Goal: Task Accomplishment & Management: Use online tool/utility

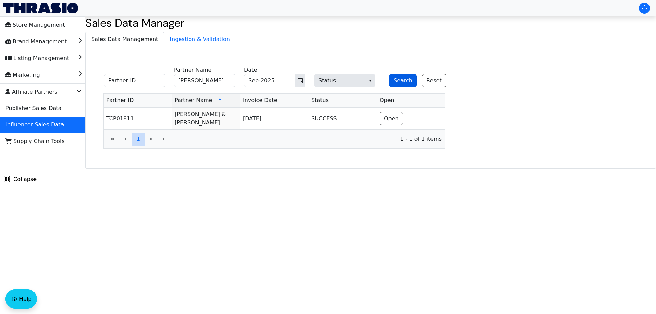
type input "[PERSON_NAME]"
click at [397, 80] on button "Search" at bounding box center [403, 80] width 28 height 13
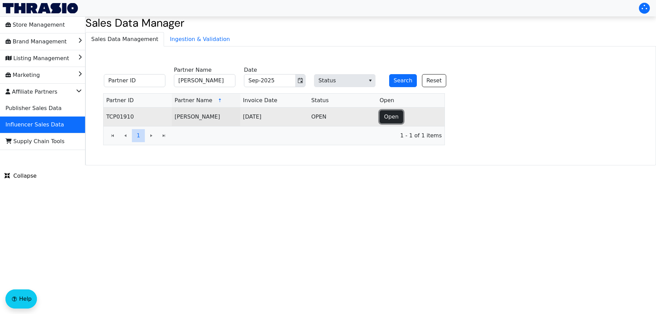
click at [387, 117] on span "Open" at bounding box center [391, 117] width 15 height 8
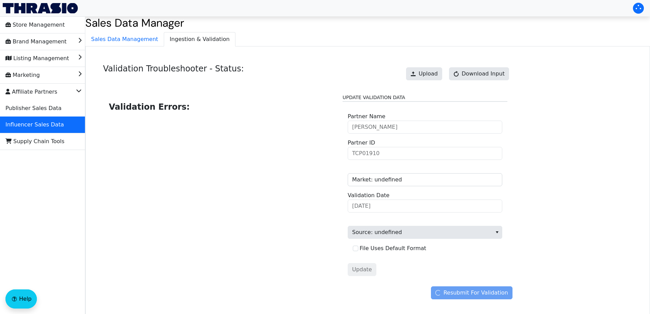
click at [439, 65] on div "Upload Download Input" at bounding box center [458, 74] width 110 height 20
click at [436, 71] on span "Upload" at bounding box center [428, 74] width 19 height 8
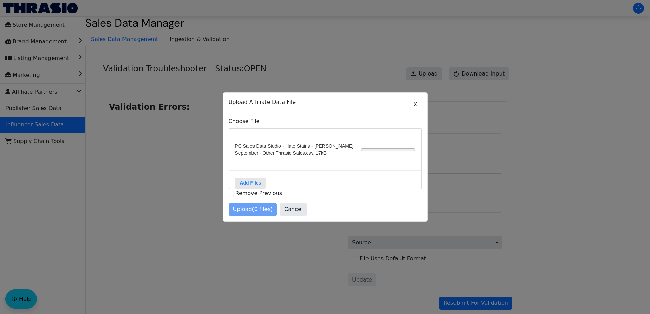
drag, startPoint x: 496, startPoint y: 204, endPoint x: 502, endPoint y: 233, distance: 29.5
click at [495, 206] on div at bounding box center [325, 157] width 650 height 314
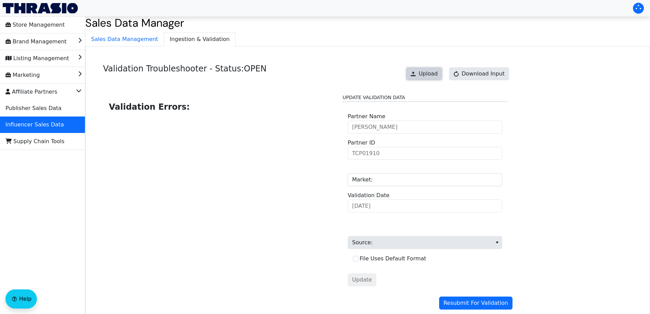
click at [429, 75] on span "Upload" at bounding box center [428, 74] width 19 height 8
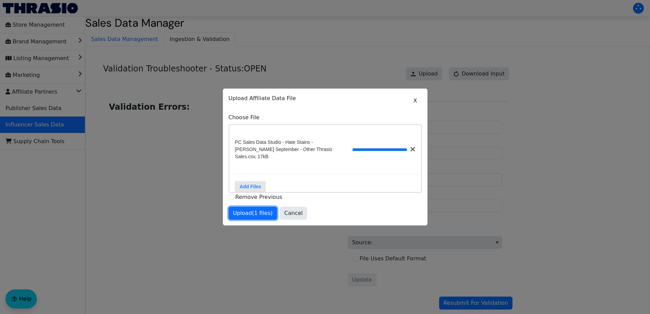
click at [270, 208] on button "Upload (1 files)" at bounding box center [253, 213] width 49 height 13
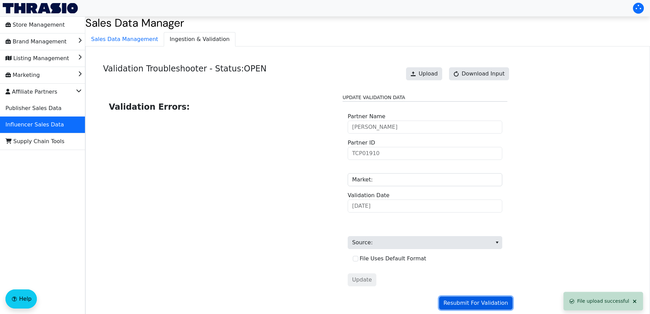
click at [477, 301] on span "Resubmit For Validation" at bounding box center [476, 303] width 65 height 8
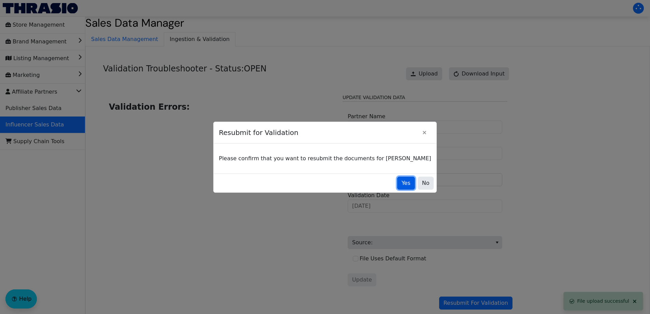
click at [397, 184] on button "Yes" at bounding box center [406, 183] width 18 height 13
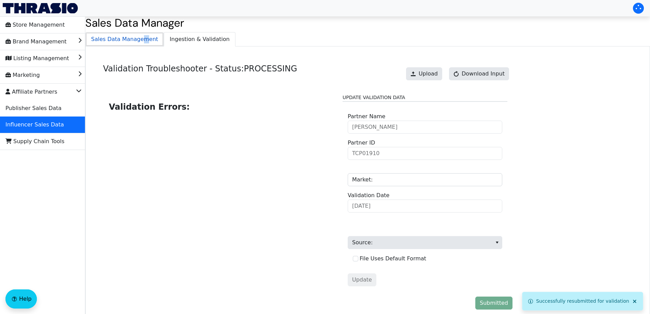
click at [139, 41] on span "Sales Data Management" at bounding box center [125, 39] width 78 height 14
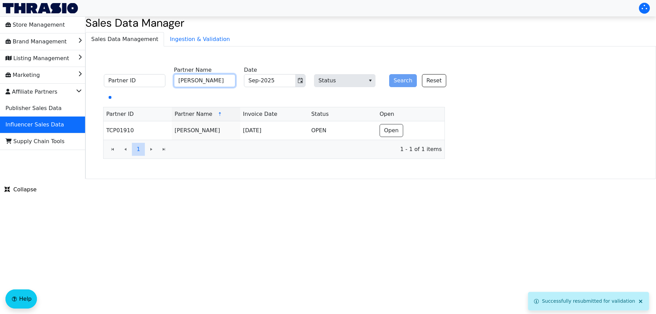
click at [222, 75] on input "[PERSON_NAME]" at bounding box center [204, 80] width 61 height 13
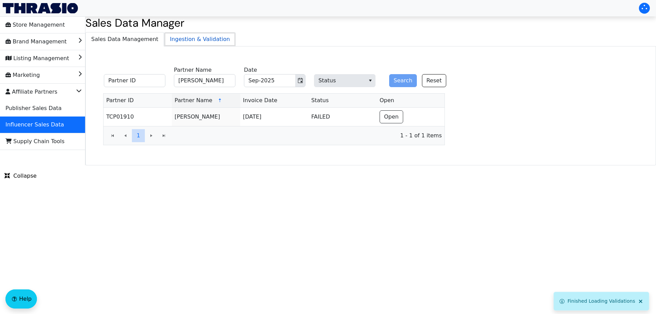
click at [191, 42] on span "Ingestion & Validation" at bounding box center [199, 39] width 71 height 14
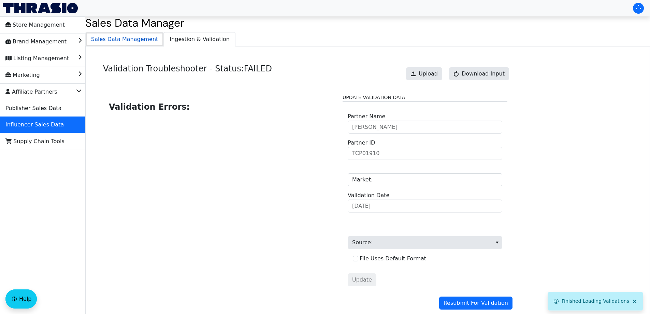
click at [132, 39] on span "Sales Data Management" at bounding box center [125, 39] width 78 height 14
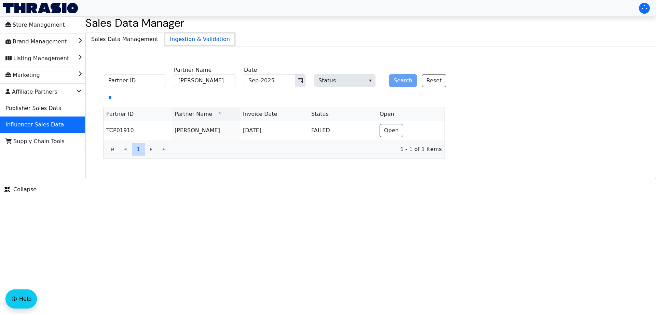
click at [174, 37] on span "Ingestion & Validation" at bounding box center [199, 39] width 71 height 14
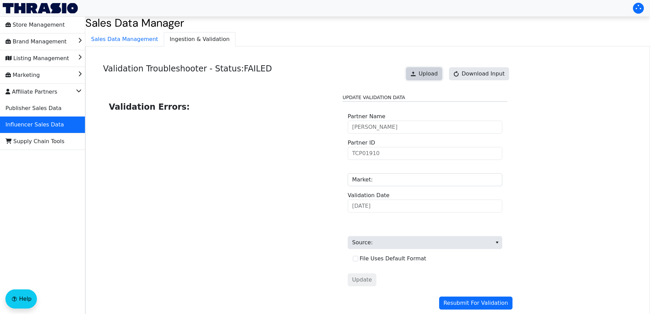
click at [436, 76] on span "Upload" at bounding box center [428, 74] width 19 height 8
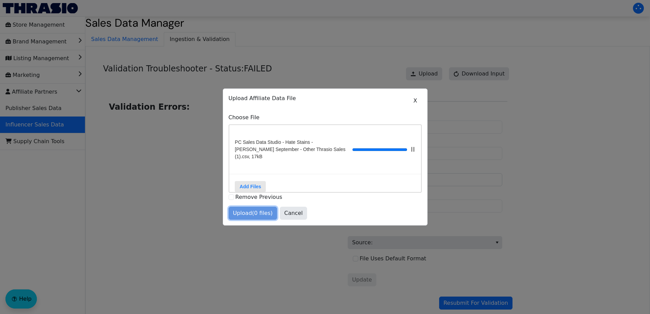
click at [259, 213] on span "Upload (0 files)" at bounding box center [253, 213] width 40 height 8
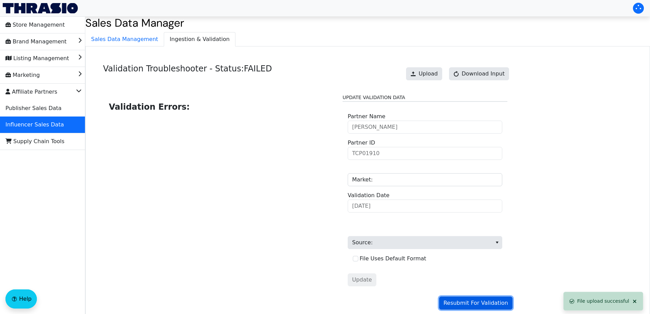
click at [497, 302] on span "Resubmit For Validation" at bounding box center [476, 303] width 65 height 8
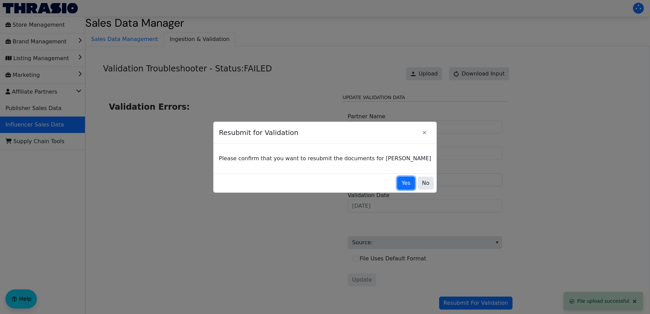
click at [397, 180] on button "Yes" at bounding box center [406, 183] width 18 height 13
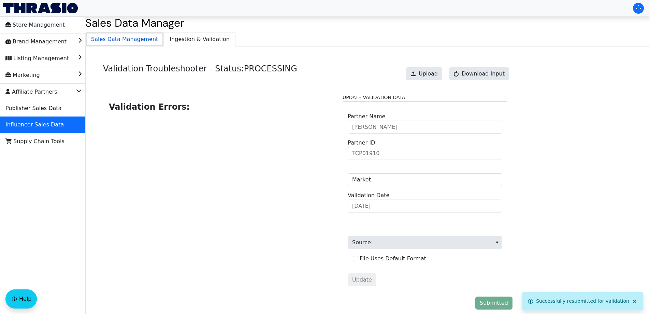
click at [108, 40] on span "Sales Data Management" at bounding box center [125, 39] width 78 height 14
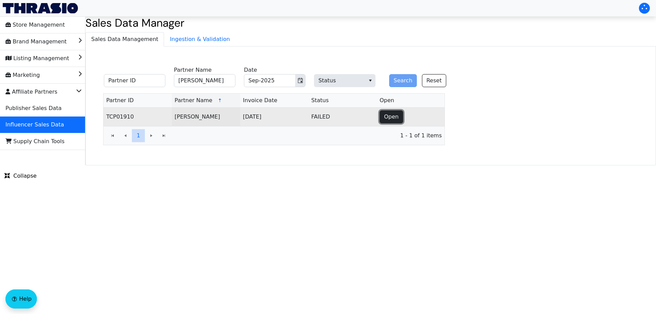
click at [387, 120] on span "Open" at bounding box center [391, 117] width 15 height 8
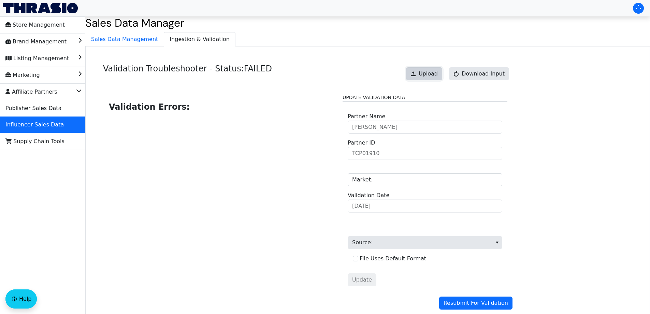
click at [416, 79] on button "Upload" at bounding box center [424, 73] width 36 height 13
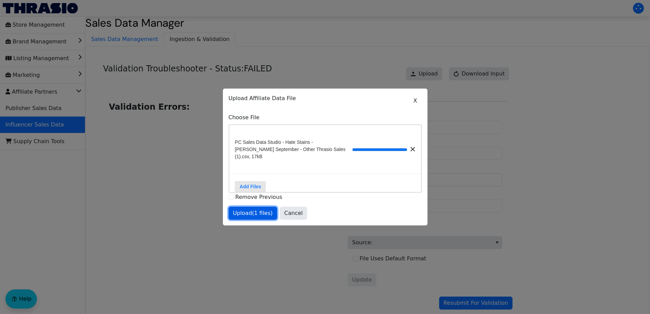
click at [250, 213] on span "Upload (1 files)" at bounding box center [253, 213] width 40 height 8
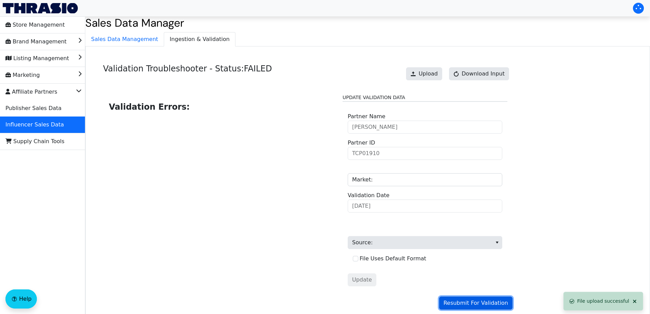
click at [490, 303] on span "Resubmit For Validation" at bounding box center [476, 303] width 65 height 8
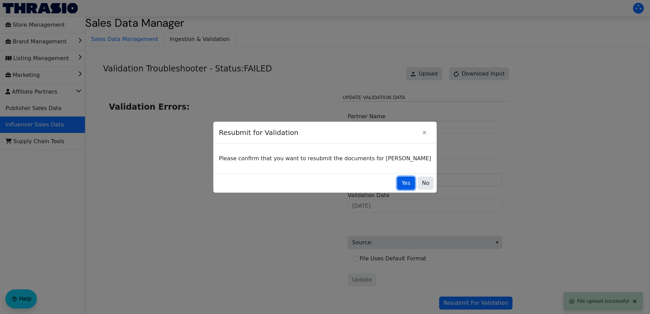
click at [402, 183] on span "Yes" at bounding box center [406, 183] width 9 height 8
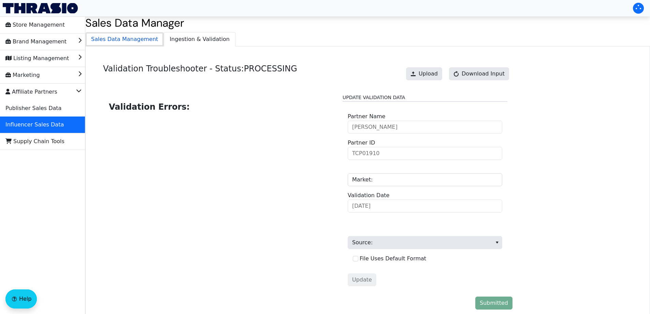
click at [127, 39] on span "Sales Data Management" at bounding box center [125, 39] width 78 height 14
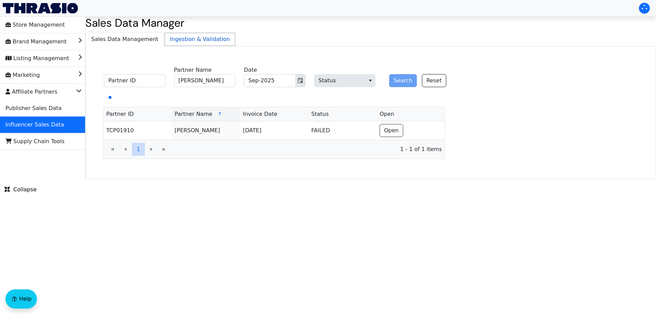
click at [174, 38] on span "Ingestion & Validation" at bounding box center [199, 39] width 71 height 14
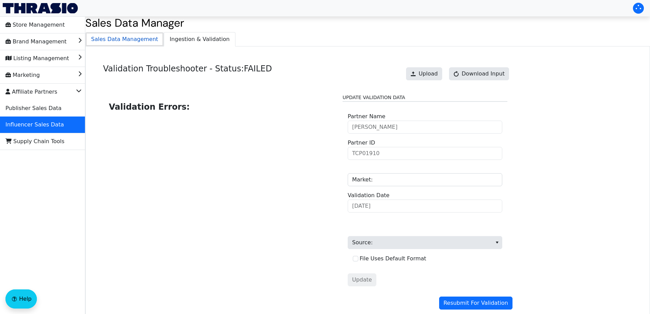
click at [147, 40] on span "Sales Data Management" at bounding box center [125, 39] width 78 height 14
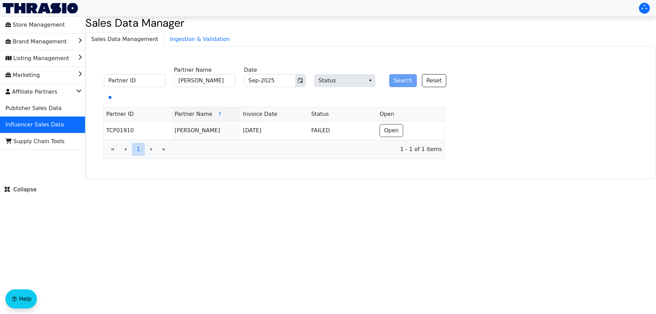
click at [396, 81] on div "Search Reset" at bounding box center [414, 76] width 61 height 21
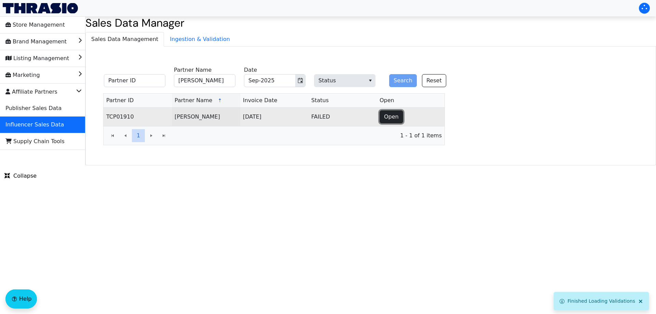
click at [384, 115] on span "Open" at bounding box center [391, 117] width 15 height 8
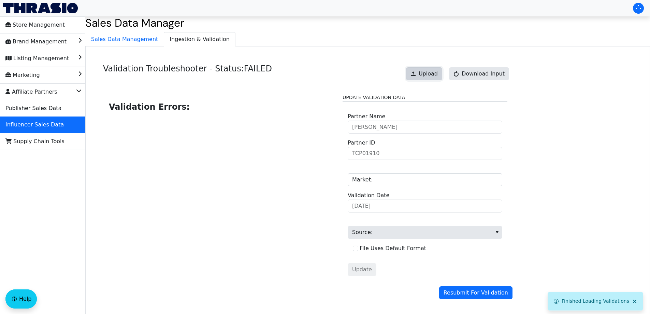
click at [438, 70] on span "Upload" at bounding box center [428, 74] width 19 height 8
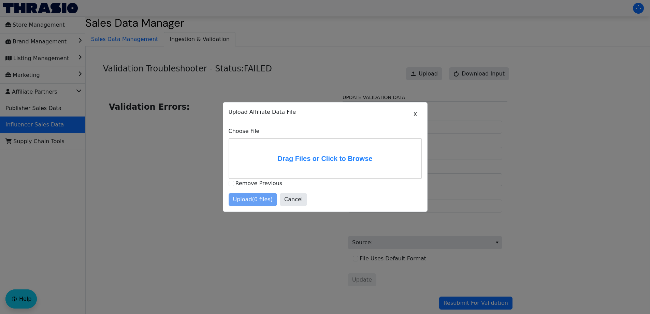
click at [243, 184] on label "Remove Previous" at bounding box center [259, 183] width 47 height 6
click at [337, 154] on label "Drag Files or Click to Browse" at bounding box center [325, 159] width 192 height 40
click at [0, 0] on input "Drag Files or Click to Browse" at bounding box center [0, 0] width 0 height 0
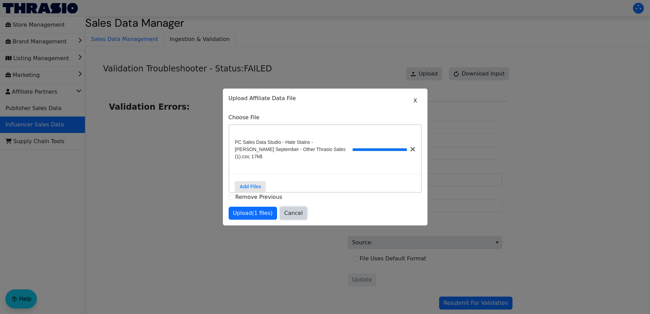
click at [286, 214] on span "Cancel" at bounding box center [293, 213] width 18 height 8
click at [491, 122] on span "[PERSON_NAME] Partner Name" at bounding box center [425, 122] width 155 height 21
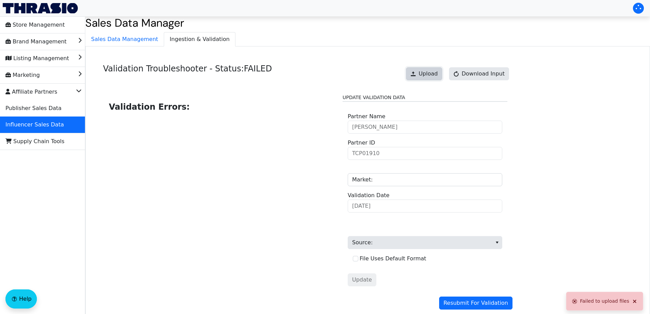
click at [425, 70] on button "Upload" at bounding box center [424, 73] width 36 height 13
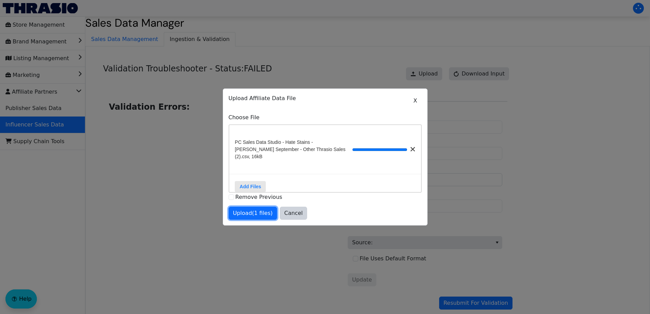
click at [258, 215] on span "Upload (1 files)" at bounding box center [253, 213] width 40 height 8
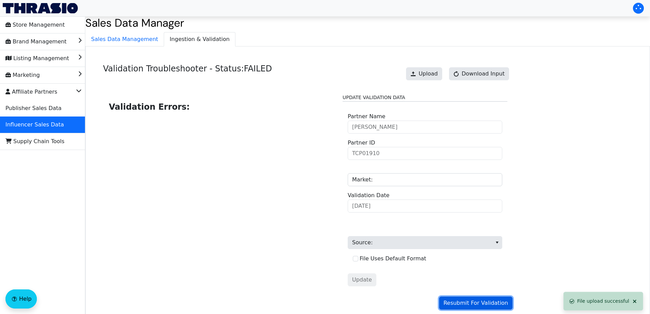
click at [475, 303] on span "Resubmit For Validation" at bounding box center [476, 303] width 65 height 8
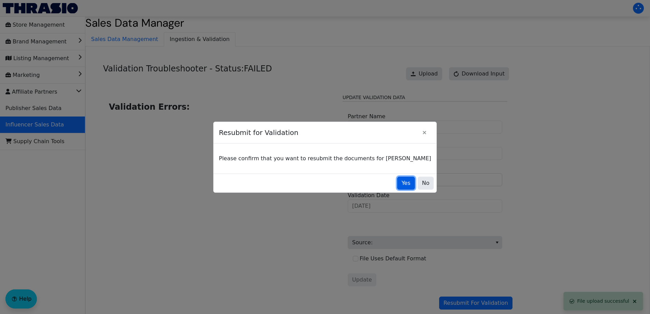
click at [402, 183] on span "Yes" at bounding box center [406, 183] width 9 height 8
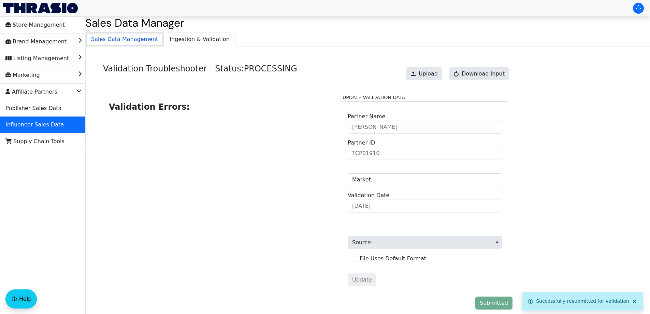
click at [114, 41] on span "Sales Data Management" at bounding box center [125, 39] width 78 height 14
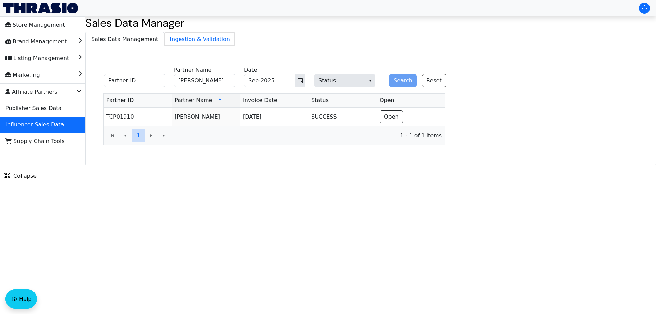
click at [176, 37] on span "Ingestion & Validation" at bounding box center [199, 39] width 71 height 14
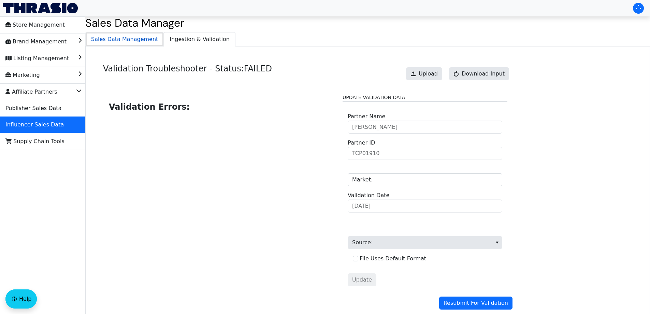
click at [123, 42] on span "Sales Data Management" at bounding box center [125, 39] width 78 height 14
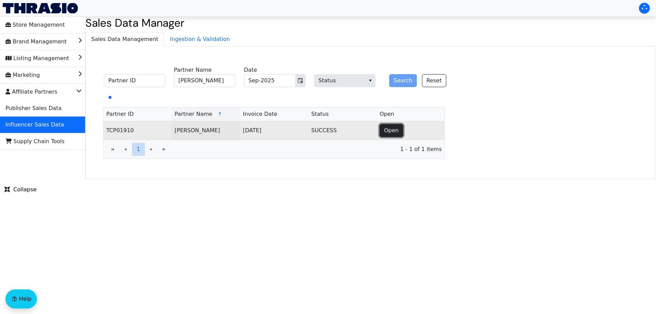
click at [387, 131] on span "Open" at bounding box center [391, 130] width 15 height 8
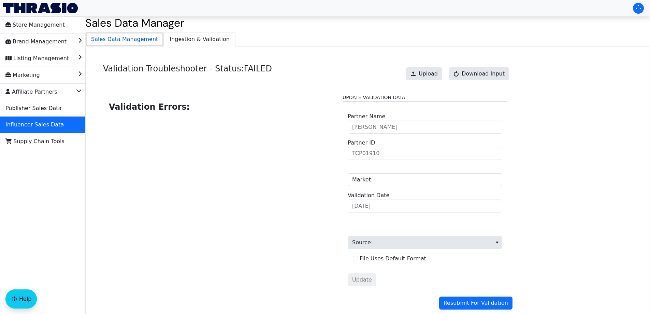
click at [119, 43] on span "Sales Data Management" at bounding box center [125, 39] width 78 height 14
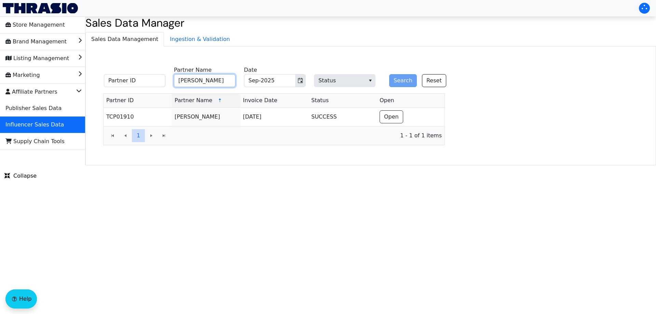
drag, startPoint x: 220, startPoint y: 84, endPoint x: 232, endPoint y: 81, distance: 11.9
click at [221, 84] on input "[PERSON_NAME]" at bounding box center [204, 80] width 61 height 13
click at [299, 78] on icon "Toggle calendar" at bounding box center [299, 80] width 5 height 5
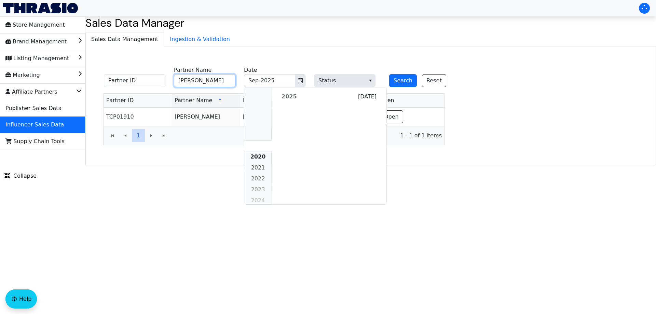
scroll to position [623, 0]
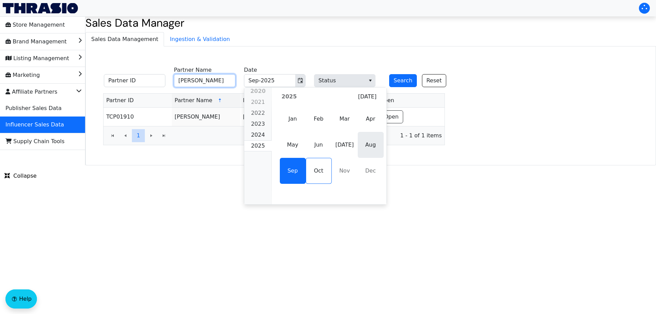
click at [367, 145] on span "Aug" at bounding box center [371, 145] width 26 height 26
type input "[PERSON_NAME]"
type input "Aug-2025"
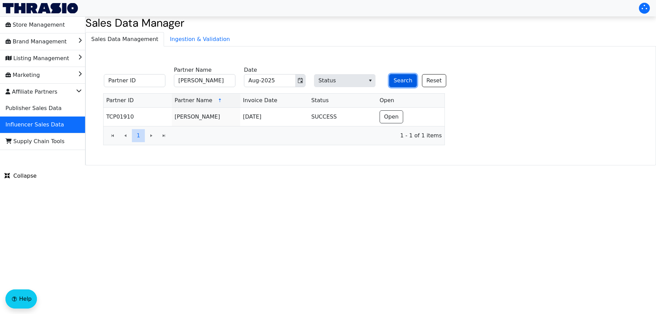
click at [396, 80] on button "Search" at bounding box center [403, 80] width 28 height 13
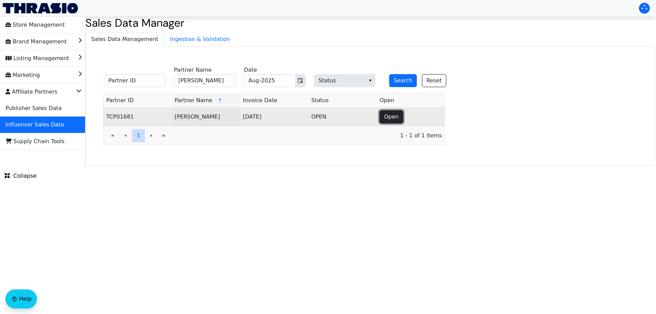
click at [394, 116] on span "Open" at bounding box center [391, 117] width 15 height 8
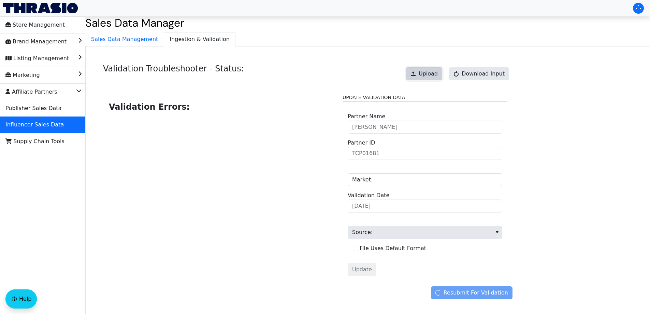
click at [429, 72] on span "Upload" at bounding box center [428, 74] width 19 height 8
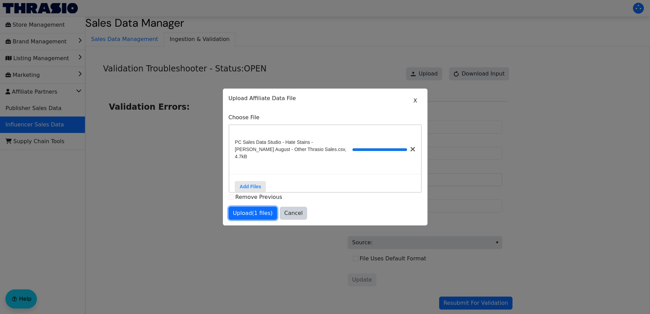
click at [254, 212] on span "Upload (1 files)" at bounding box center [253, 213] width 40 height 8
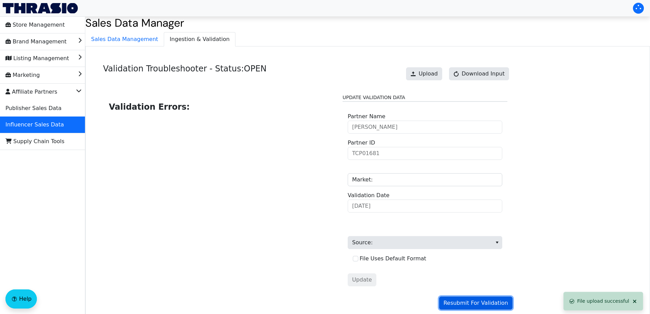
click at [458, 305] on span "Resubmit For Validation" at bounding box center [476, 303] width 65 height 8
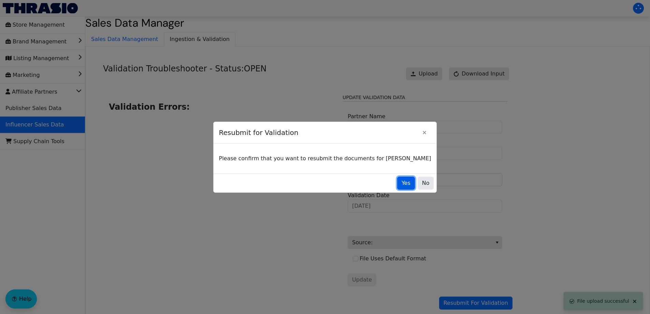
click at [402, 184] on span "Yes" at bounding box center [406, 183] width 9 height 8
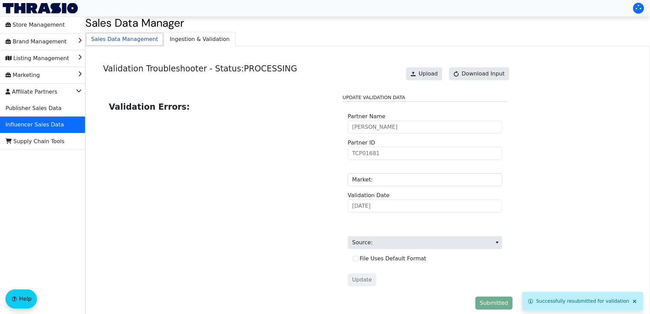
click at [140, 40] on span "Sales Data Management" at bounding box center [125, 39] width 78 height 14
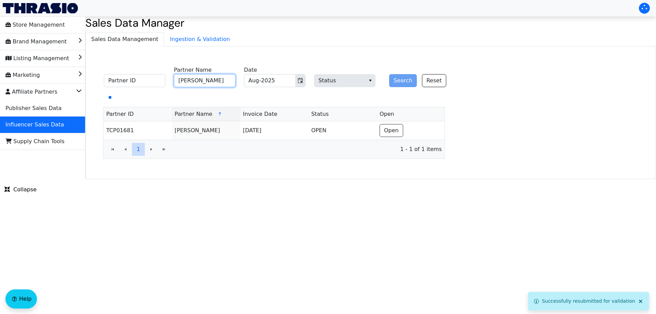
drag, startPoint x: 212, startPoint y: 81, endPoint x: 306, endPoint y: 40, distance: 102.5
click at [212, 81] on input "[PERSON_NAME]" at bounding box center [204, 80] width 61 height 13
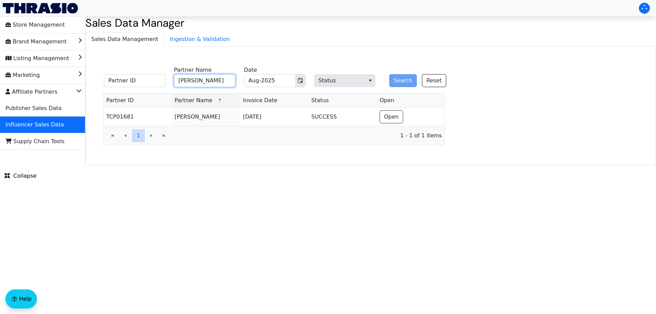
paste input "[PERSON_NAME]"
drag, startPoint x: 298, startPoint y: 82, endPoint x: 300, endPoint y: 86, distance: 4.1
click at [298, 82] on icon "Toggle calendar" at bounding box center [299, 80] width 5 height 5
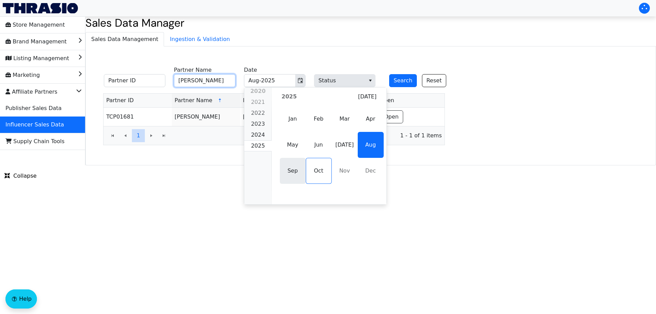
click at [293, 173] on span "Sep" at bounding box center [293, 171] width 26 height 26
type input "[PERSON_NAME]"
type input "Sep-2025"
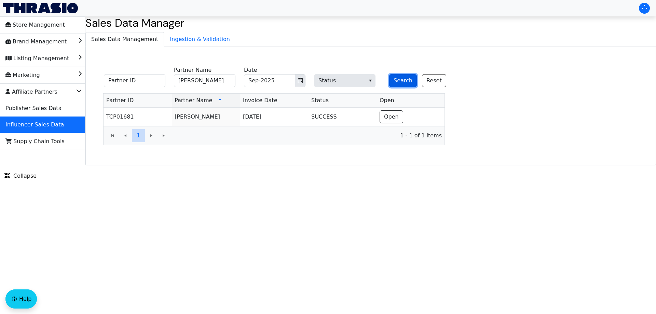
click at [396, 80] on button "Search" at bounding box center [403, 80] width 28 height 13
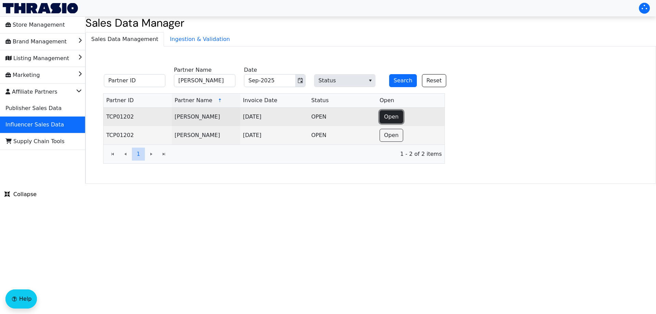
click at [392, 115] on span "Open" at bounding box center [391, 117] width 15 height 8
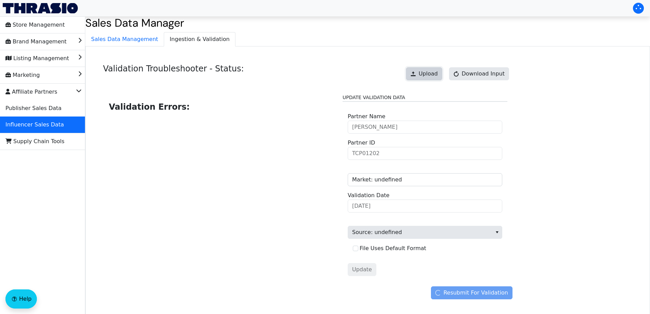
click at [433, 74] on span "Upload" at bounding box center [428, 74] width 19 height 8
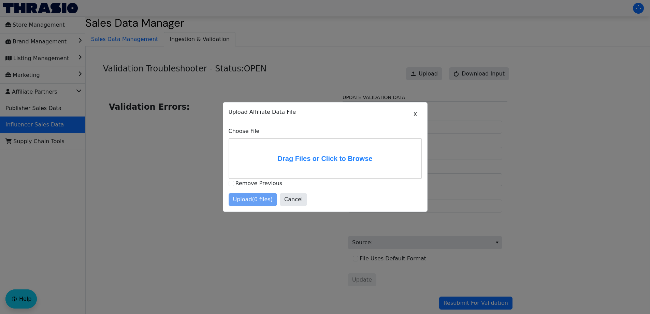
click at [471, 46] on div at bounding box center [325, 157] width 650 height 314
drag, startPoint x: 508, startPoint y: 122, endPoint x: 517, endPoint y: 122, distance: 8.5
click at [509, 122] on div at bounding box center [325, 157] width 650 height 314
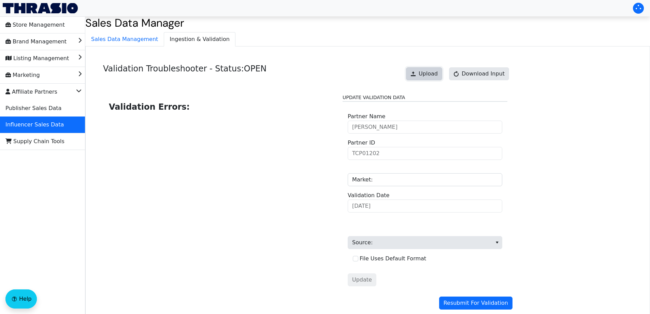
click at [438, 74] on span "Upload" at bounding box center [428, 74] width 19 height 8
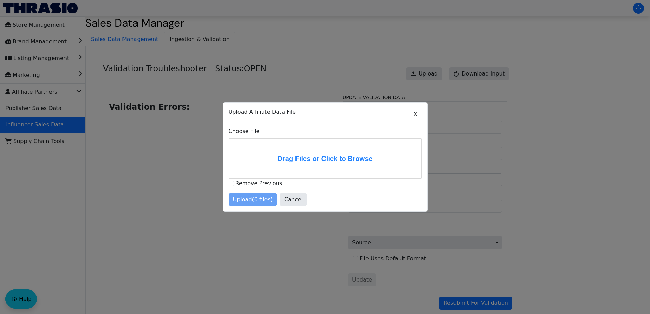
click at [467, 140] on div at bounding box center [325, 157] width 650 height 314
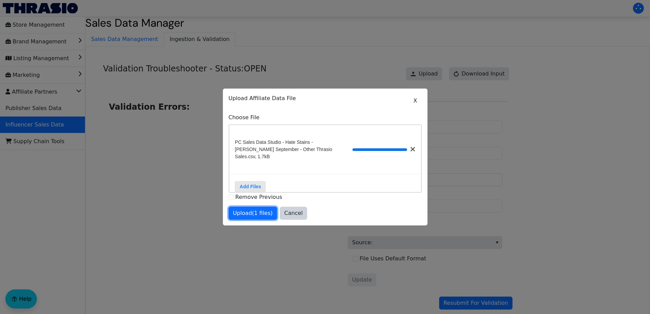
click at [255, 213] on span "Upload (1 files)" at bounding box center [253, 213] width 40 height 8
click at [477, 305] on div at bounding box center [325, 157] width 650 height 314
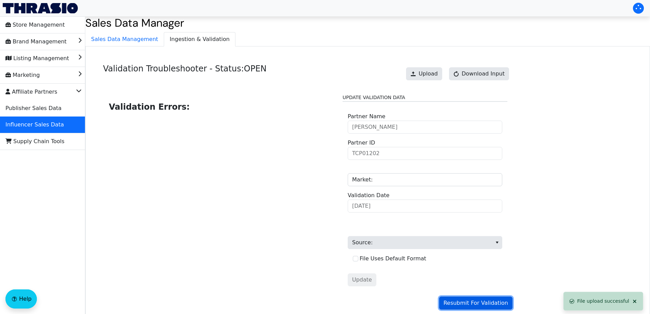
click at [462, 304] on span "Resubmit For Validation" at bounding box center [476, 303] width 65 height 8
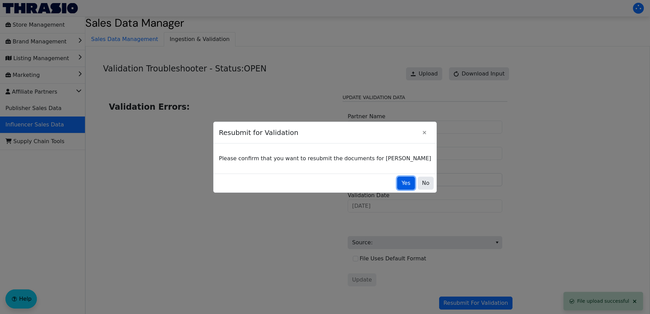
click at [402, 185] on span "Yes" at bounding box center [406, 183] width 9 height 8
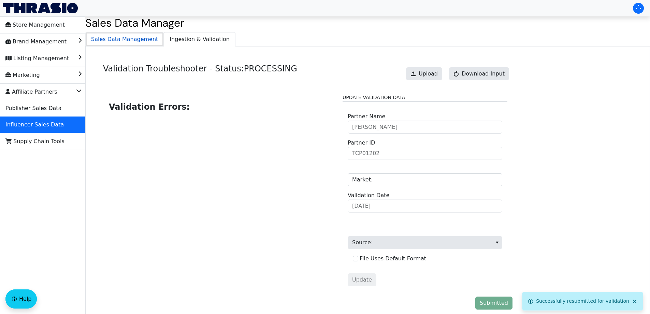
click at [123, 42] on span "Sales Data Management" at bounding box center [125, 39] width 78 height 14
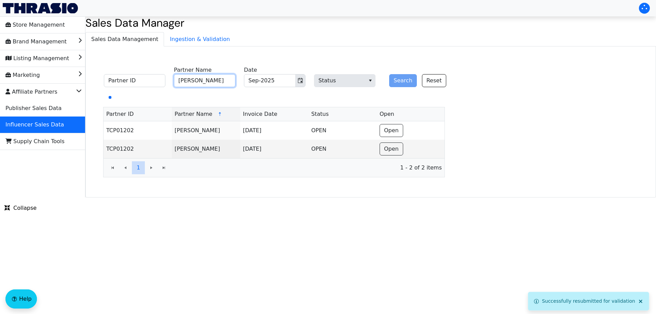
click at [222, 80] on input "[PERSON_NAME]" at bounding box center [204, 80] width 61 height 13
